Goal: Communication & Community: Answer question/provide support

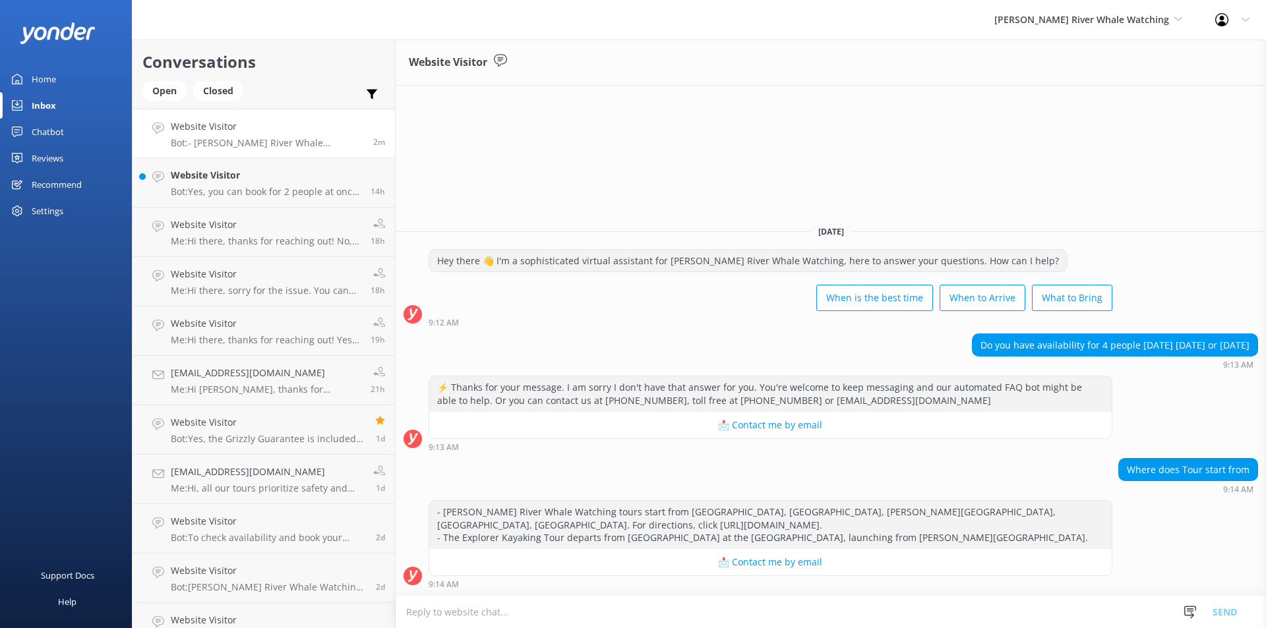
click at [520, 605] on textarea at bounding box center [831, 612] width 870 height 32
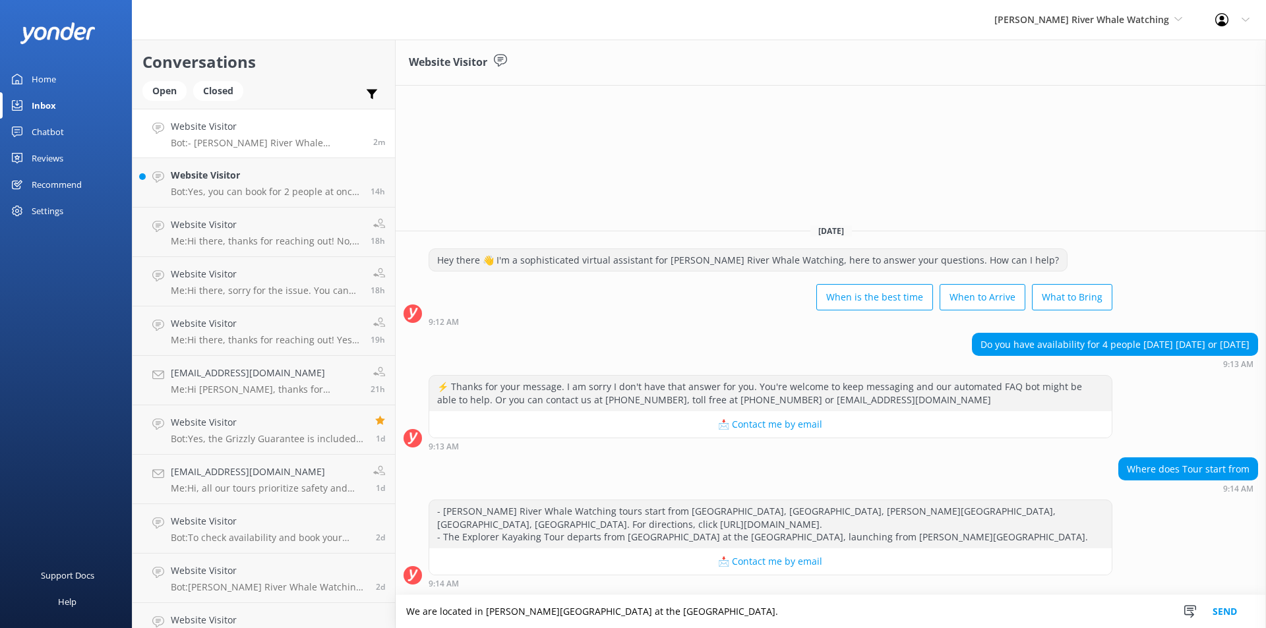
click at [816, 618] on textarea "We are located in [PERSON_NAME][GEOGRAPHIC_DATA] at the [GEOGRAPHIC_DATA]." at bounding box center [831, 611] width 870 height 33
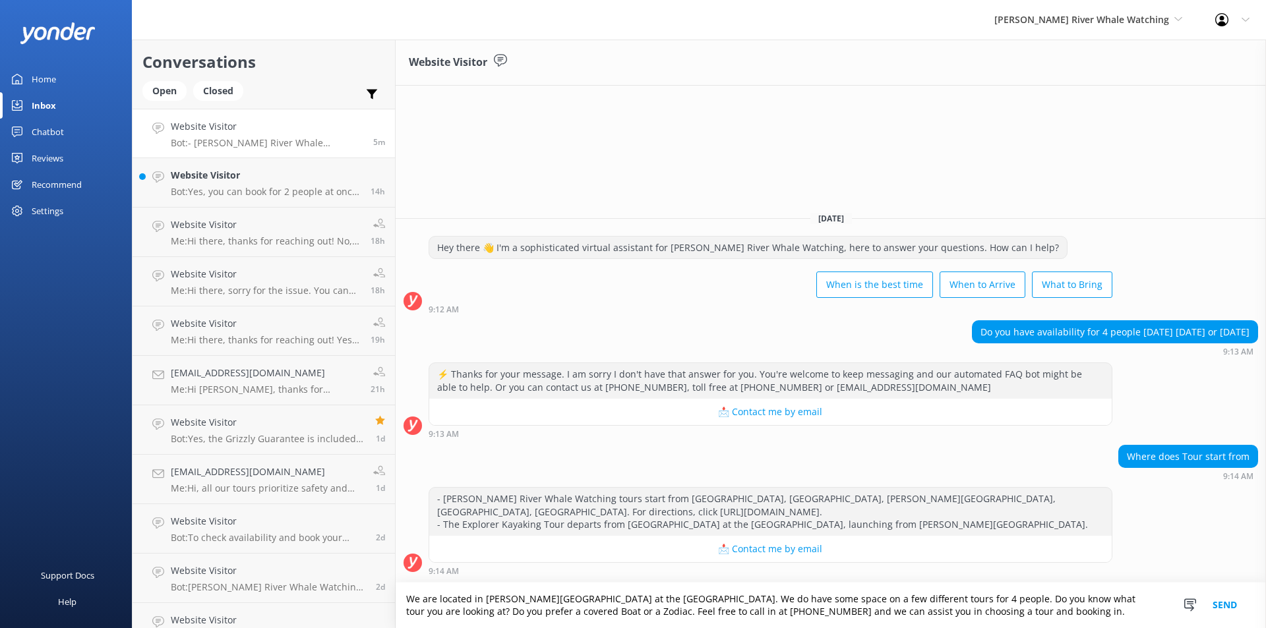
type textarea "We are located in [PERSON_NAME][GEOGRAPHIC_DATA] at the [GEOGRAPHIC_DATA]. We d…"
click at [1217, 605] on button "Send" at bounding box center [1224, 606] width 49 height 46
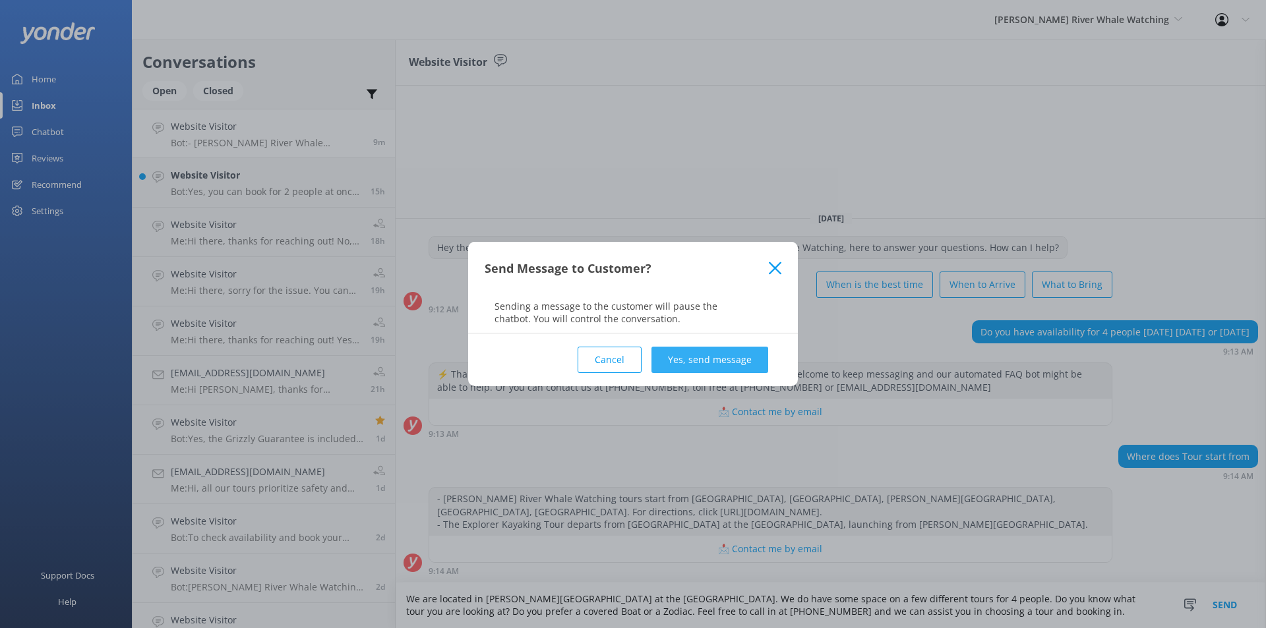
click at [719, 363] on button "Yes, send message" at bounding box center [710, 360] width 117 height 26
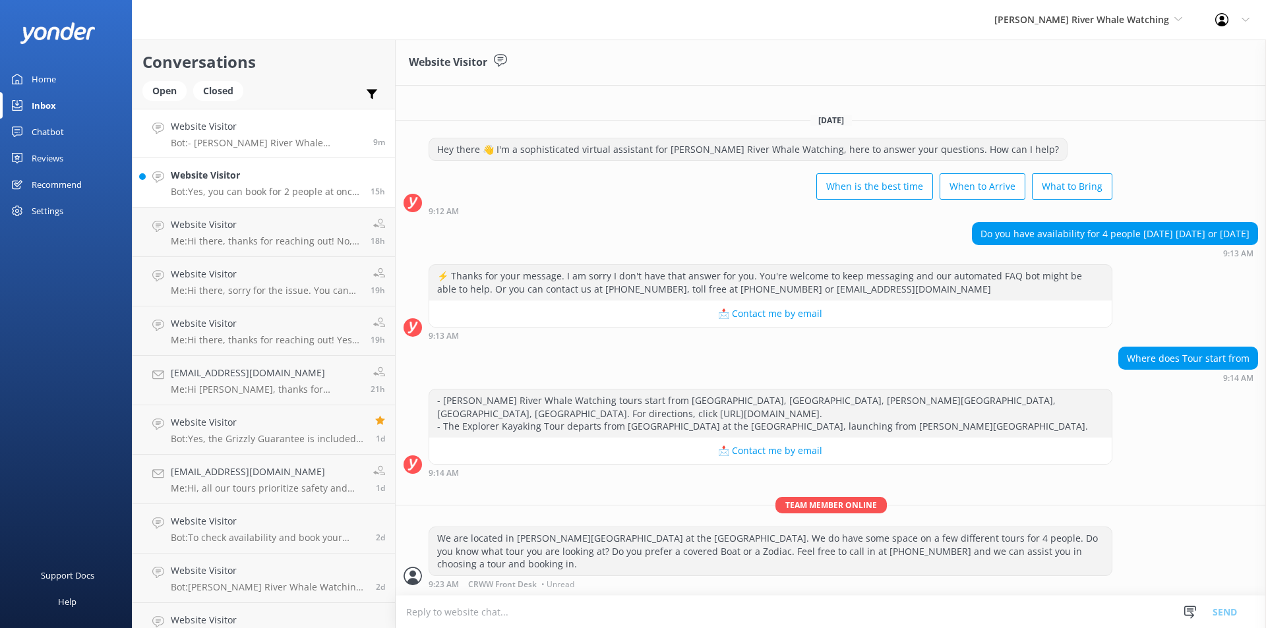
click at [238, 193] on p "Bot: Yes, you can book for 2 people at once. You can do this by visiting our we…" at bounding box center [266, 192] width 190 height 12
